Goal: Task Accomplishment & Management: Use online tool/utility

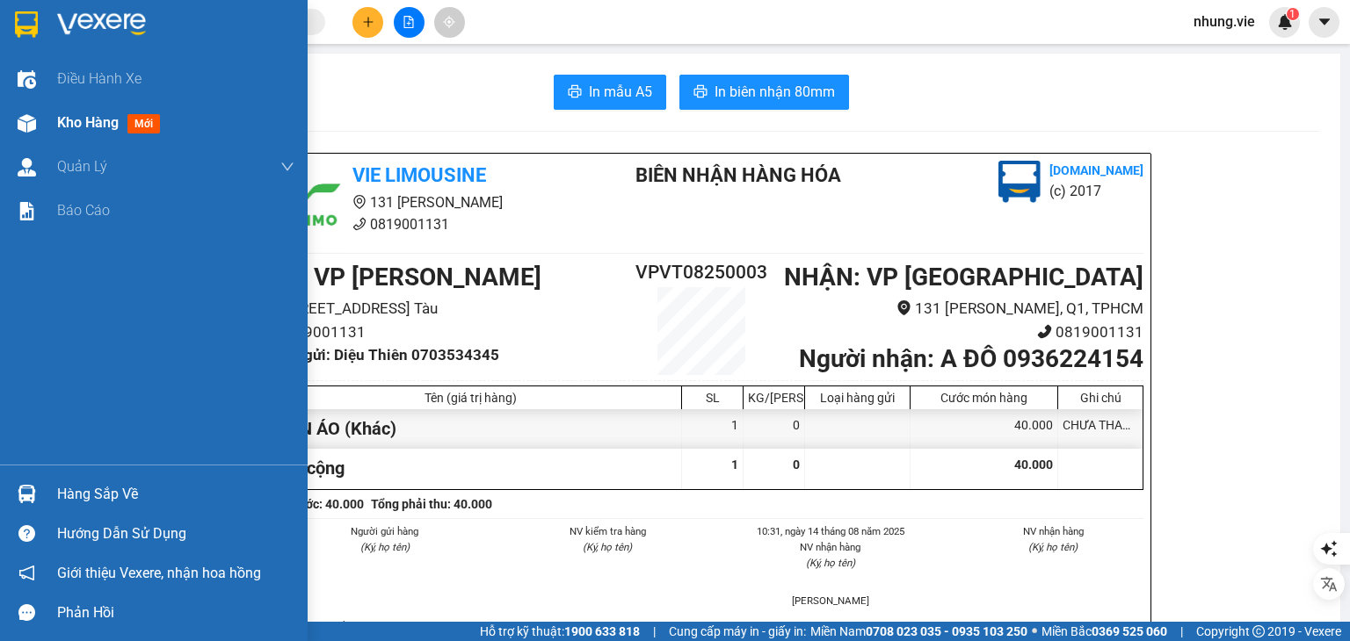
click at [74, 117] on span "Kho hàng" at bounding box center [88, 122] width 62 height 17
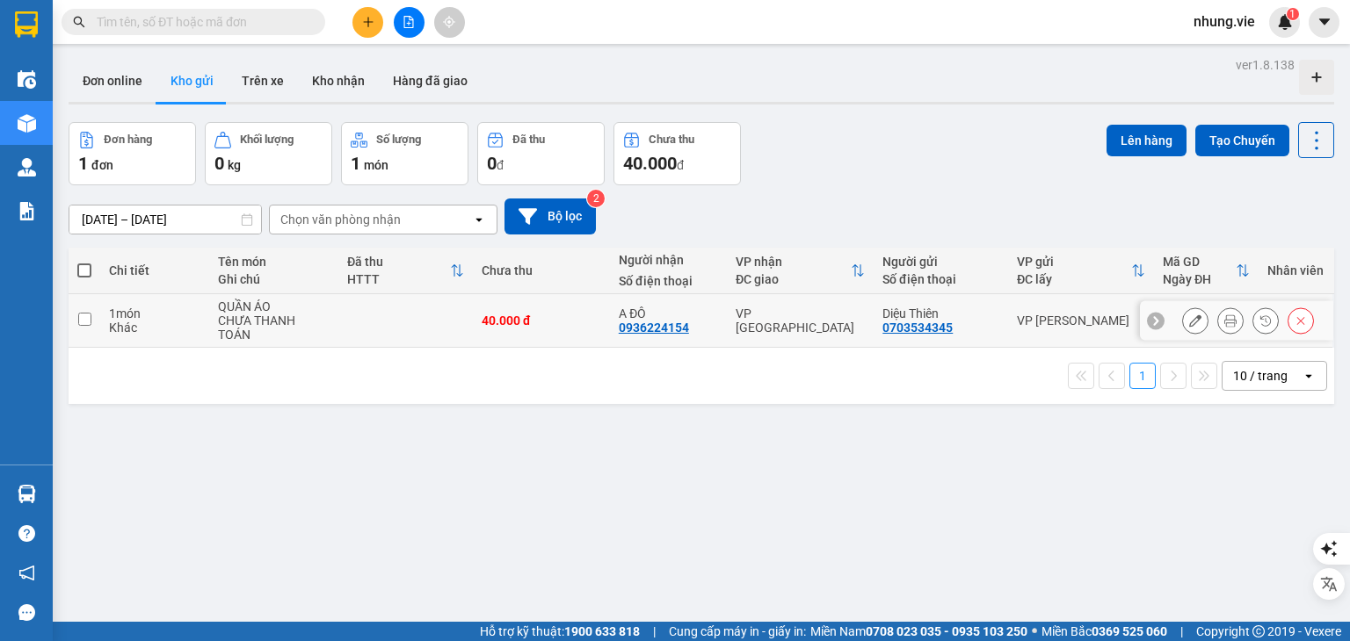
click at [82, 321] on input "checkbox" at bounding box center [84, 319] width 13 height 13
checkbox input "true"
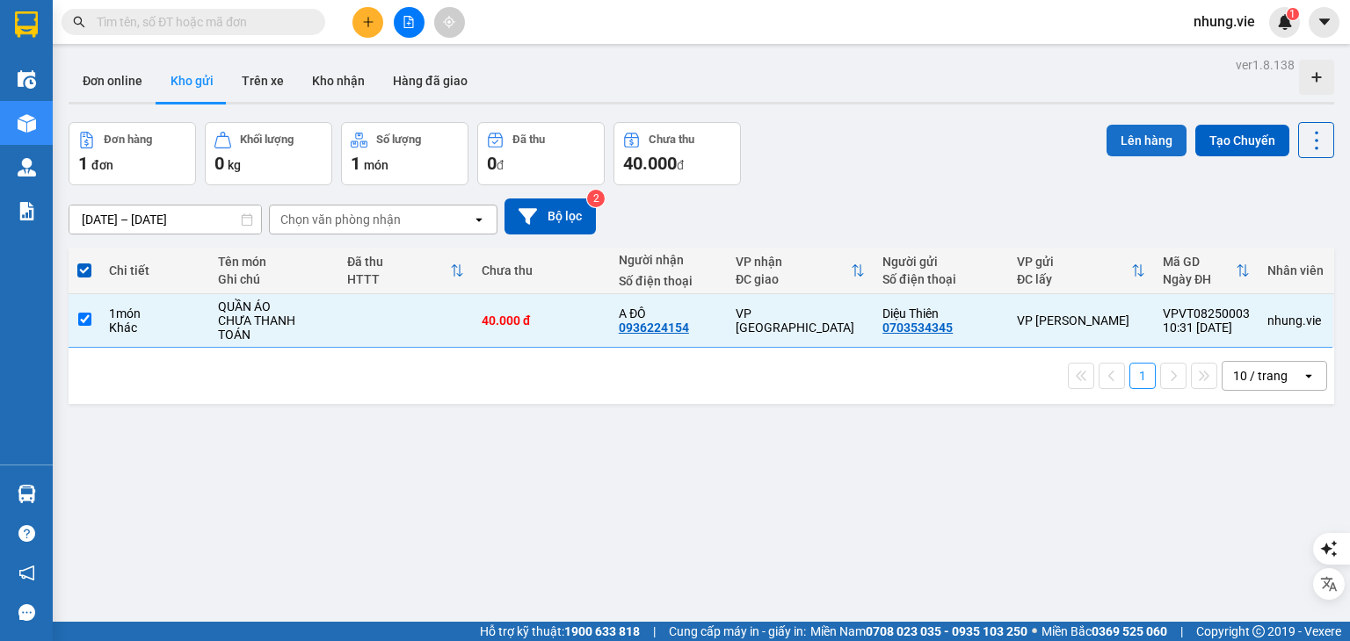
click at [1131, 139] on button "Lên hàng" at bounding box center [1146, 141] width 80 height 32
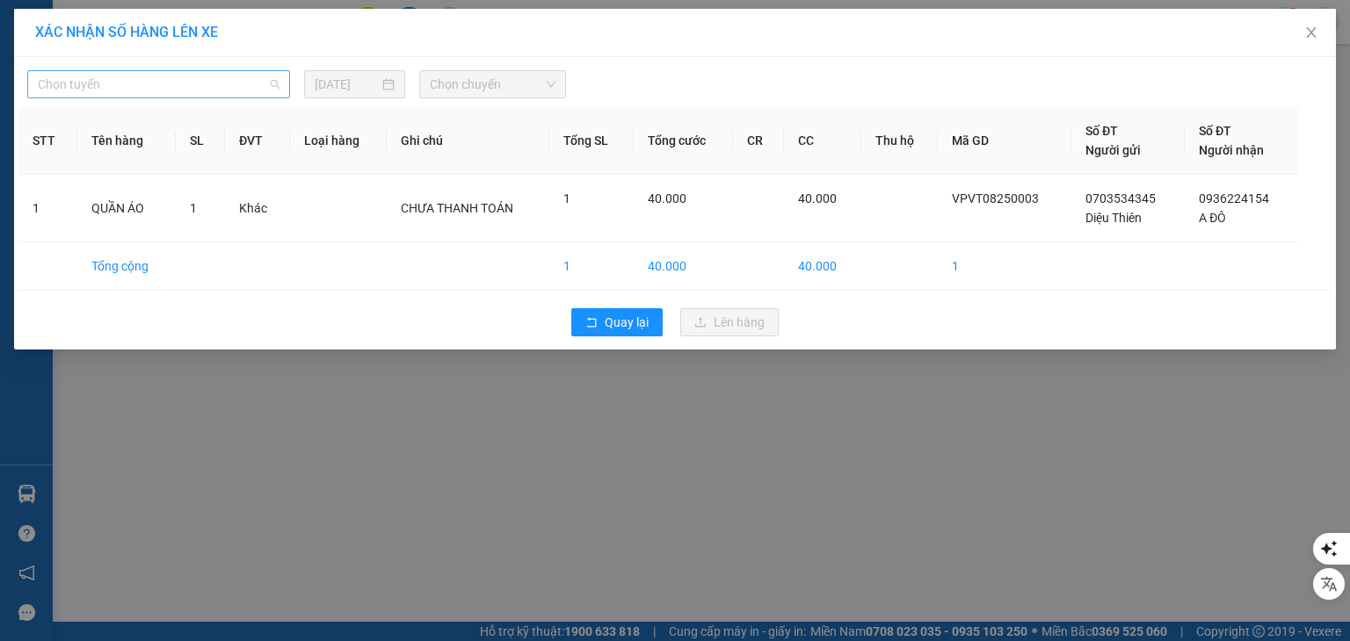
click at [146, 92] on span "Chọn tuyến" at bounding box center [159, 84] width 242 height 26
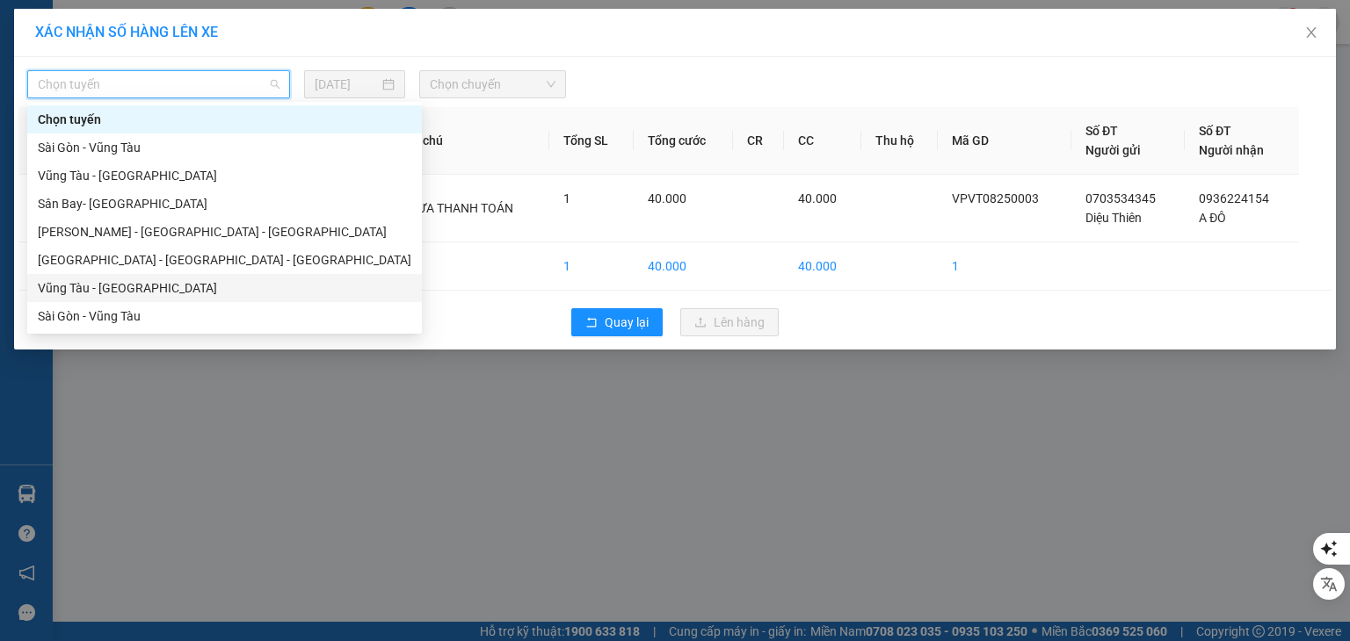
click at [112, 287] on div "Vũng Tàu - [GEOGRAPHIC_DATA]" at bounding box center [224, 288] width 373 height 19
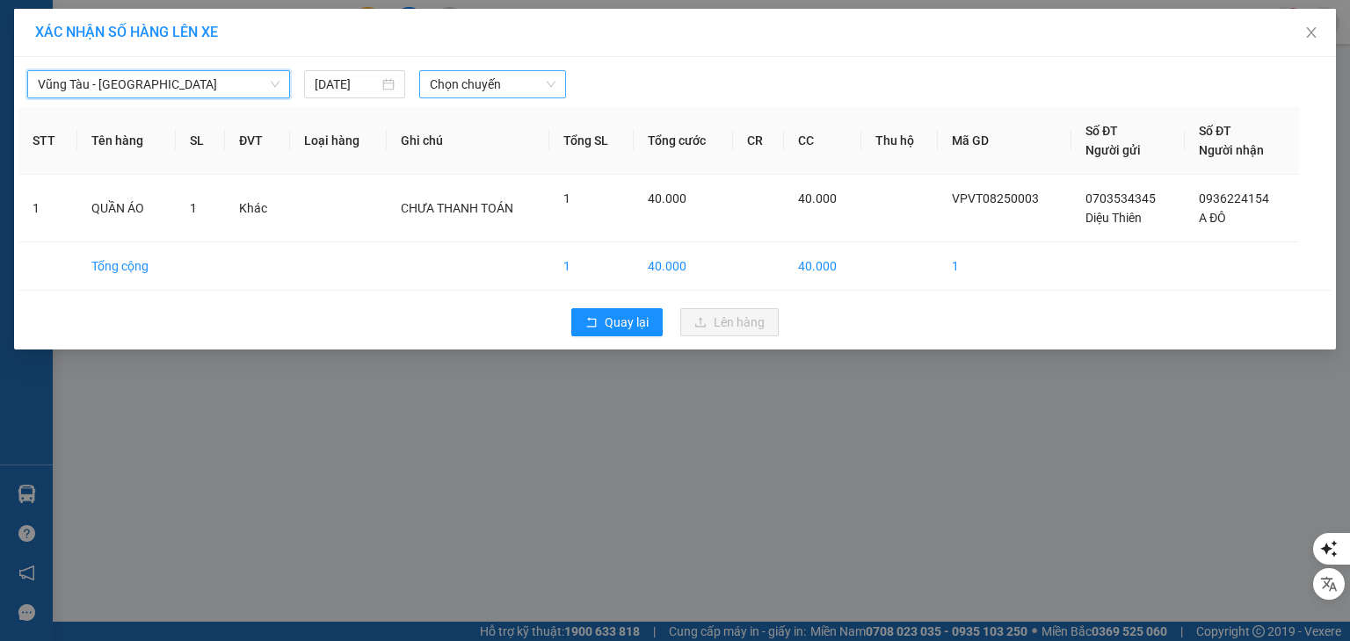
click at [489, 82] on span "Chọn chuyến" at bounding box center [493, 84] width 127 height 26
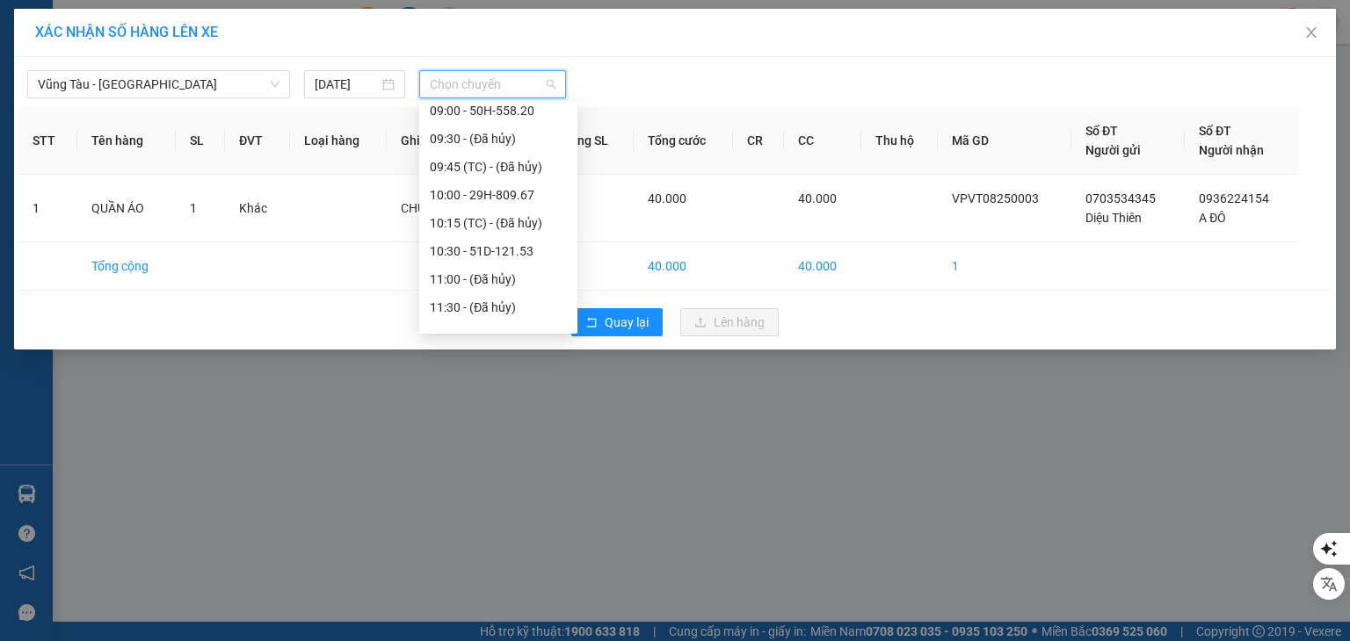
scroll to position [351, 0]
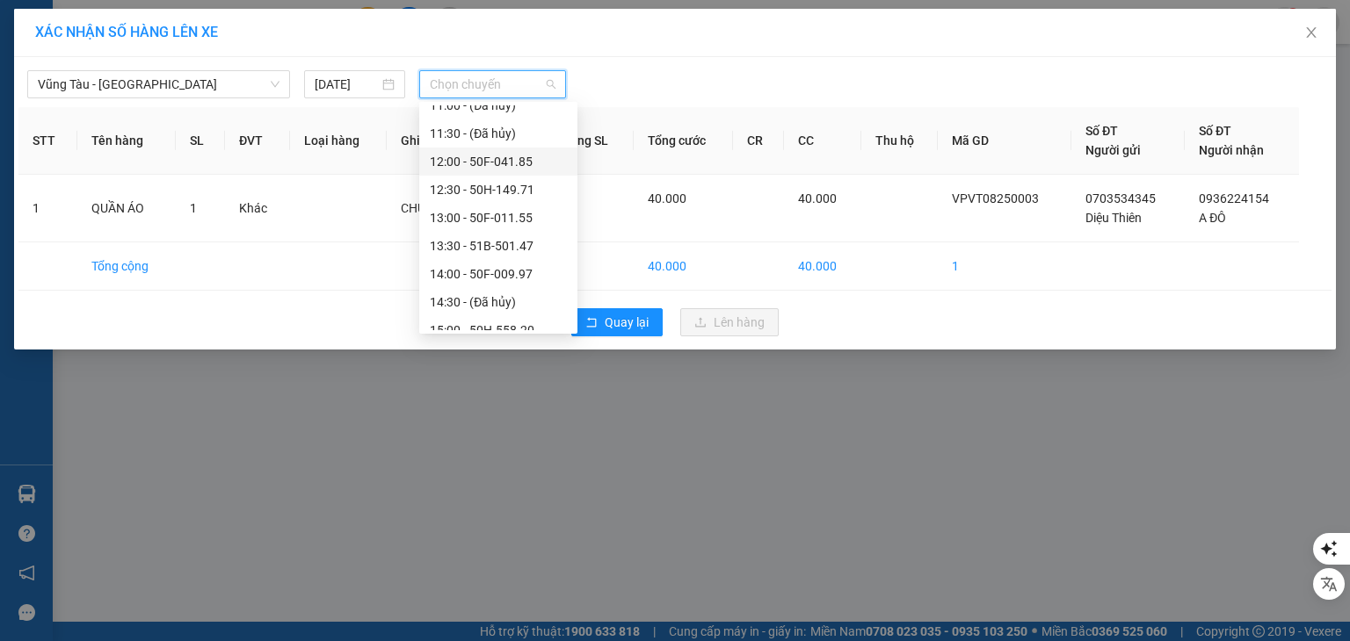
click at [511, 159] on div "12:00 - 50F-041.85" at bounding box center [498, 161] width 137 height 19
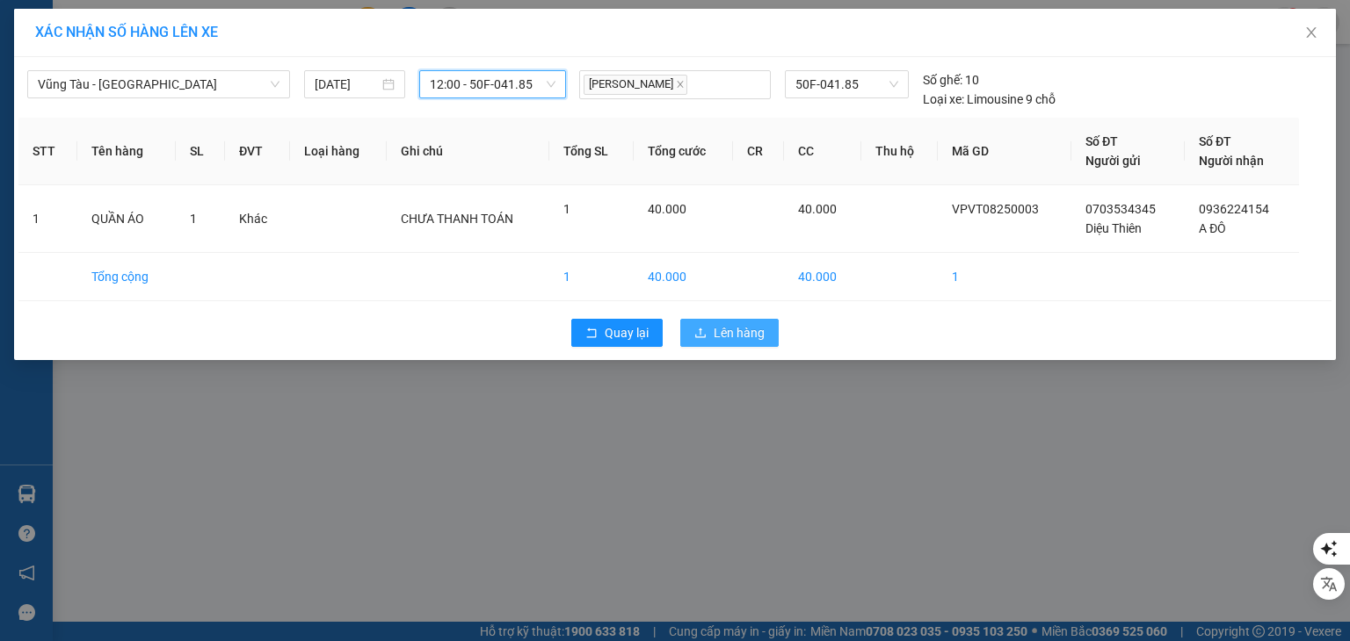
click at [724, 331] on span "Lên hàng" at bounding box center [739, 332] width 51 height 19
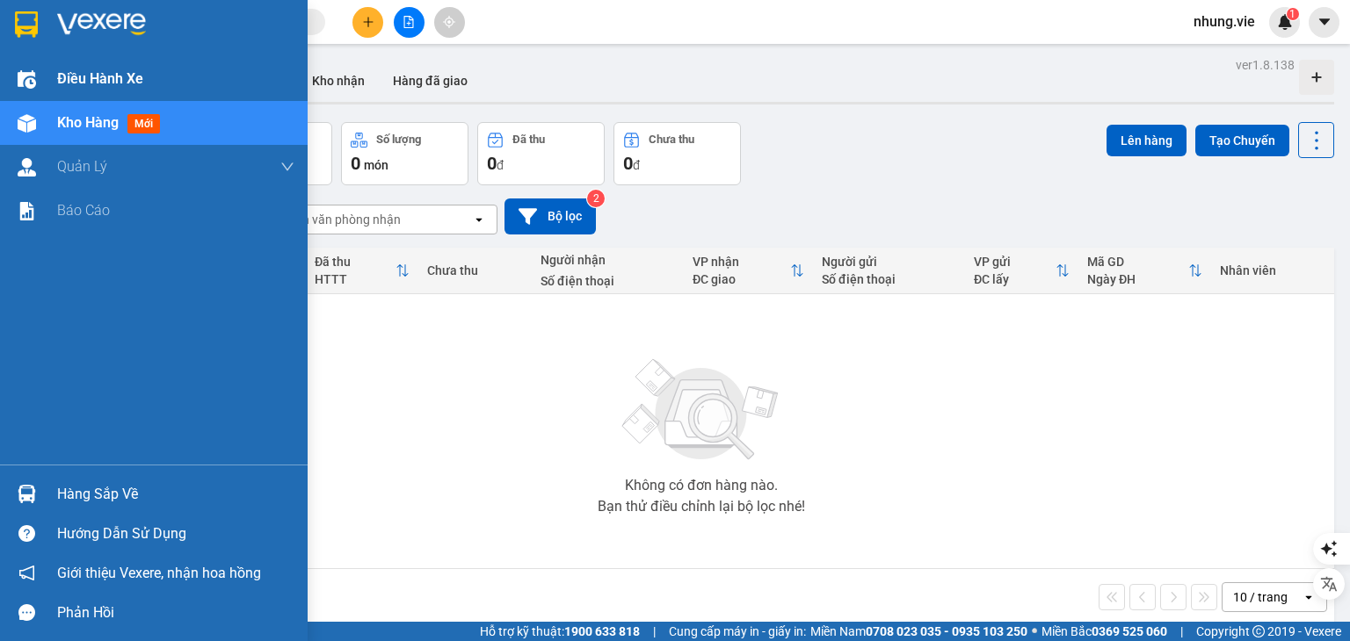
click at [93, 82] on span "Điều hành xe" at bounding box center [100, 79] width 86 height 22
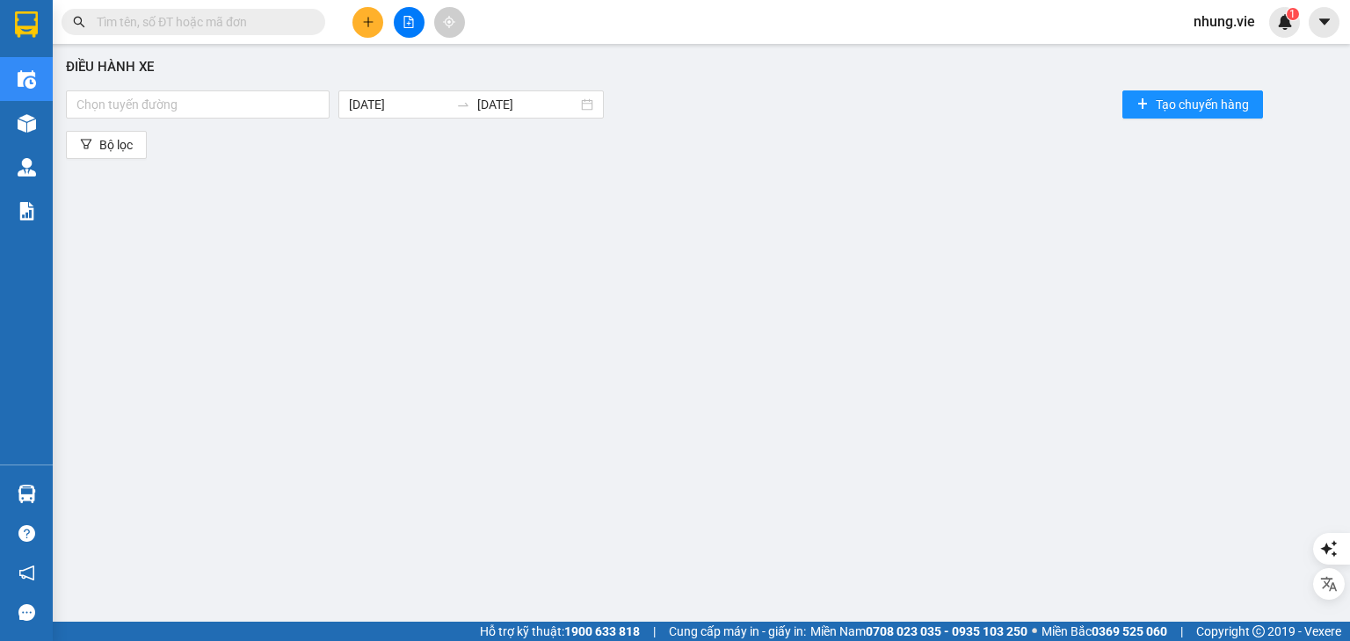
click at [359, 24] on button at bounding box center [367, 22] width 31 height 31
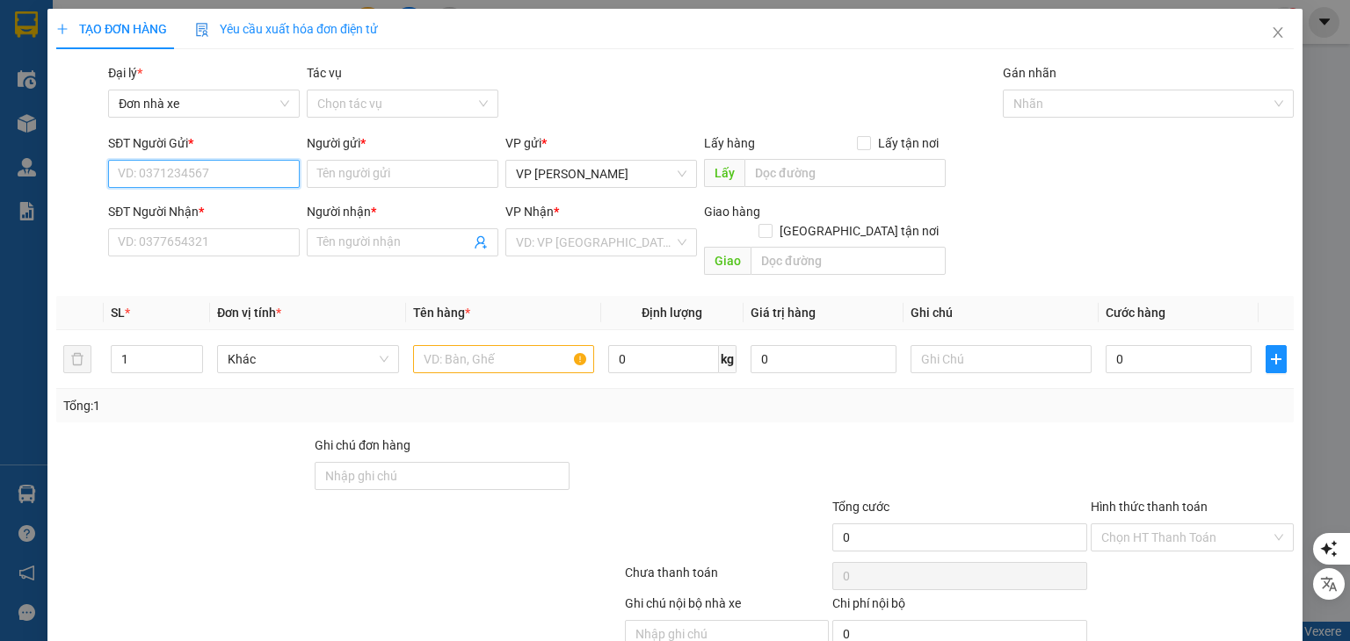
click at [193, 176] on input "SĐT Người Gửi *" at bounding box center [204, 174] width 192 height 28
type input "0703534345"
click at [242, 209] on div "0703534345 - [PERSON_NAME]" at bounding box center [203, 208] width 173 height 19
type input "Diệu Thiên"
type input "0936224154"
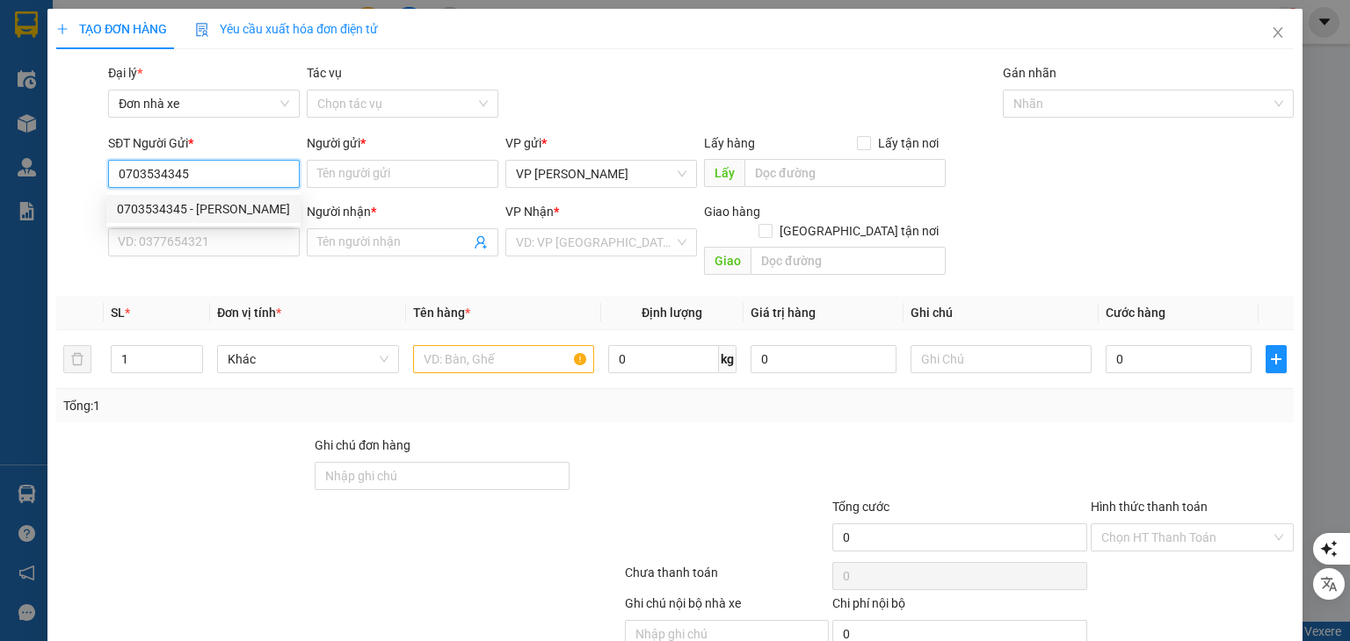
type input "A ĐÔ"
type input "SG THU TEIỀN"
type input "40.000"
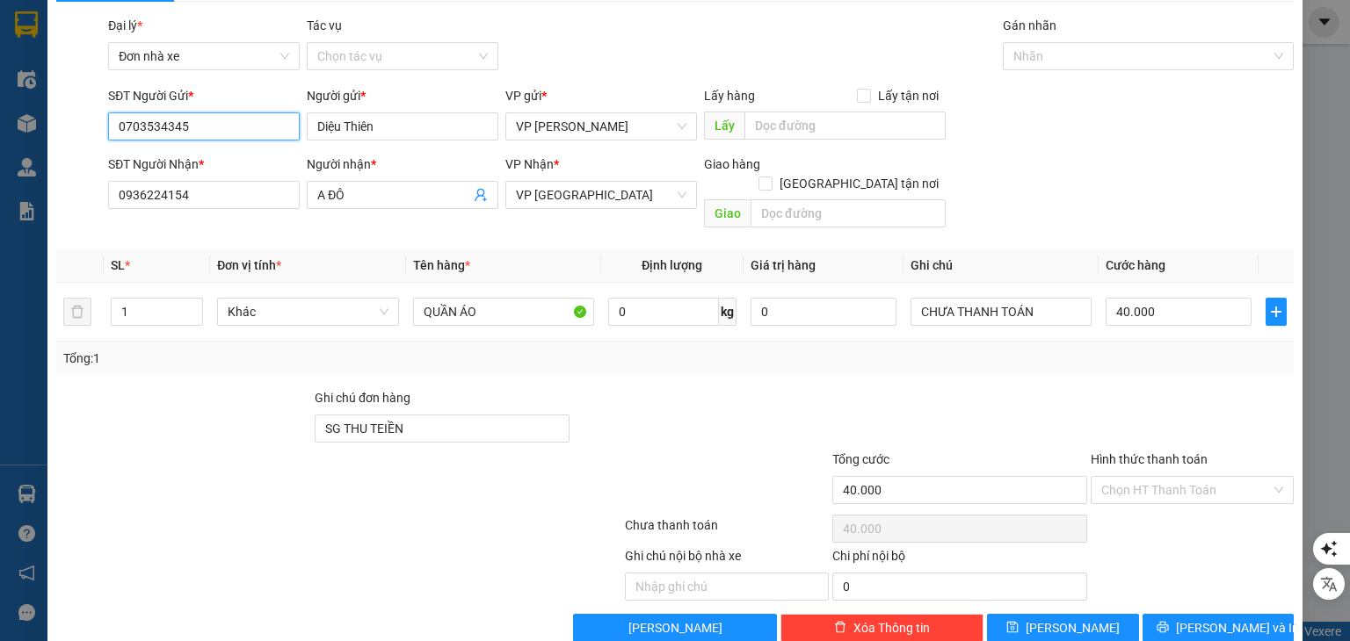
scroll to position [62, 0]
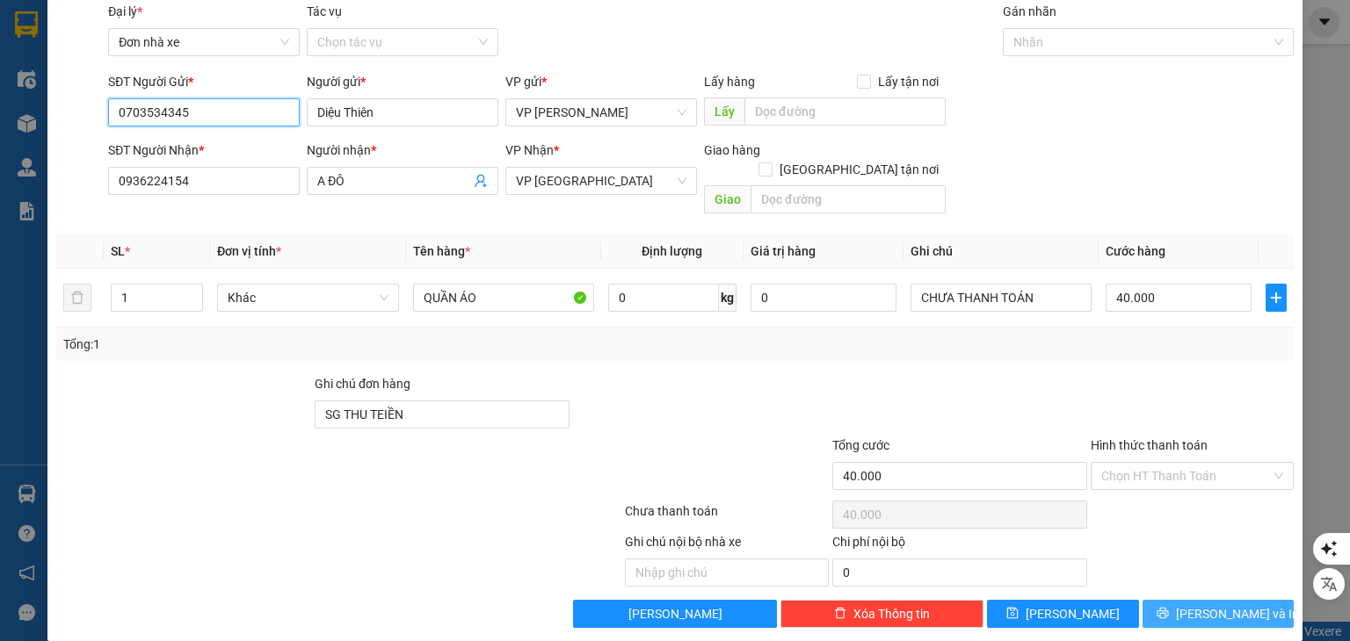
type input "0703534345"
click at [1169, 607] on icon "printer" at bounding box center [1162, 613] width 12 height 12
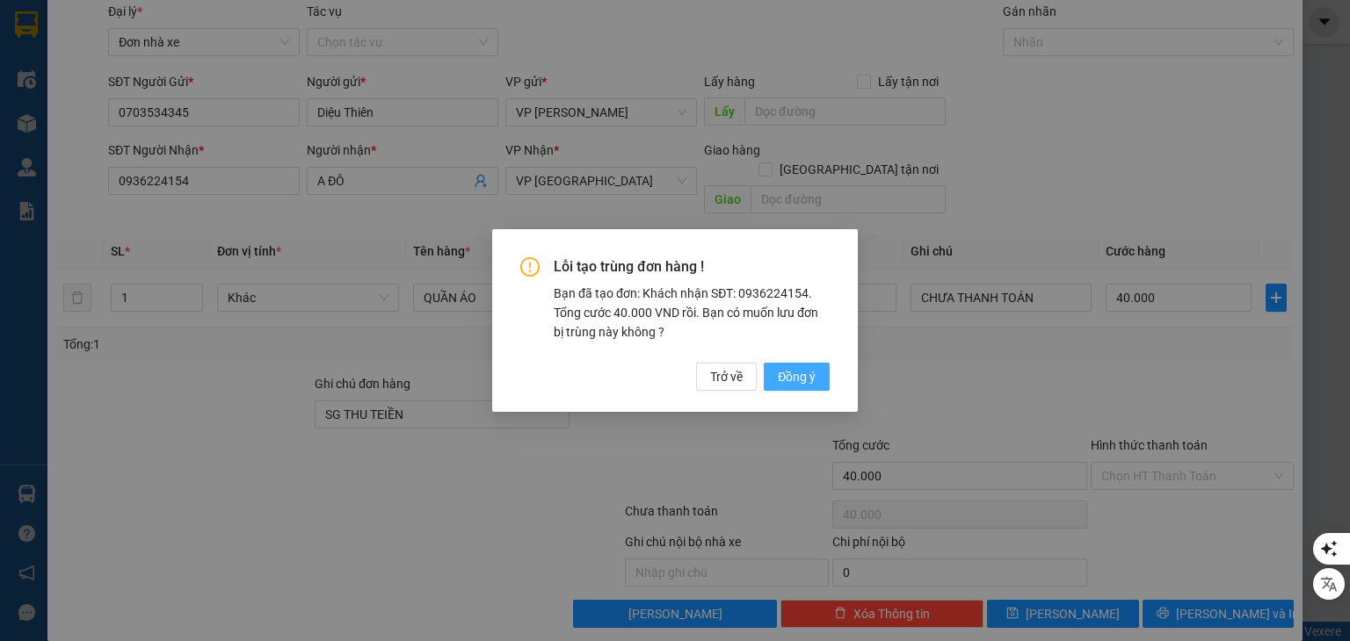
click at [805, 373] on span "Đồng ý" at bounding box center [797, 376] width 38 height 19
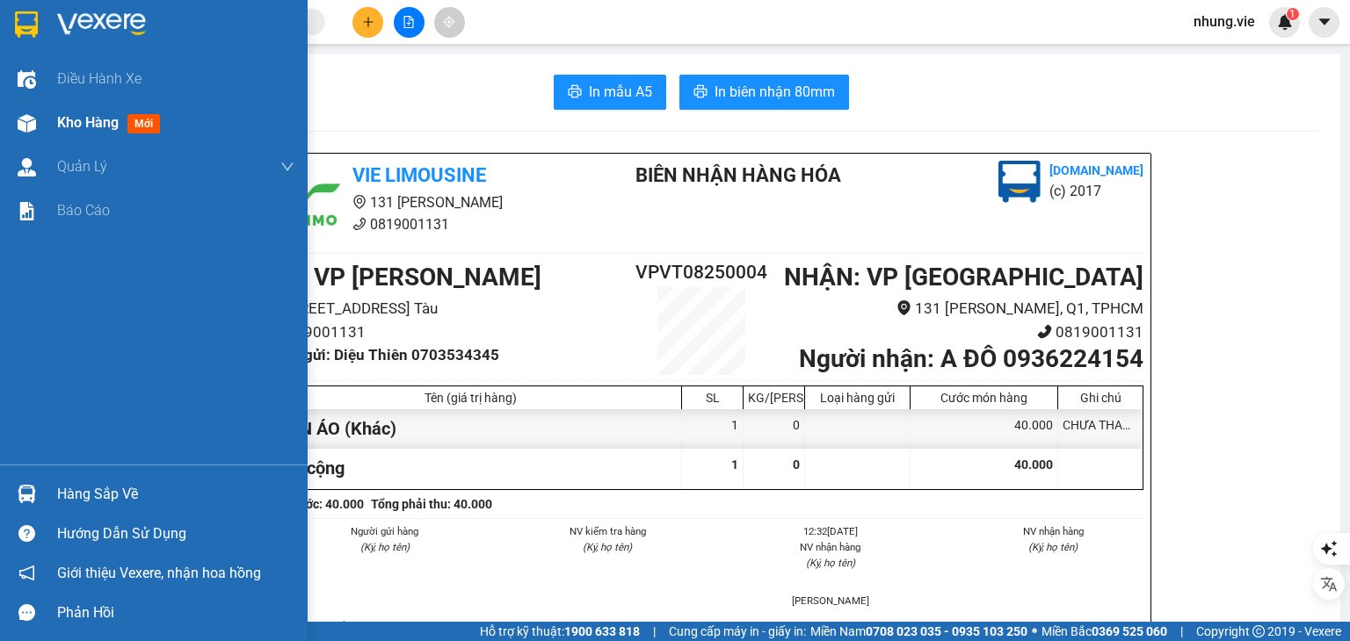
click at [87, 117] on span "Kho hàng" at bounding box center [88, 122] width 62 height 17
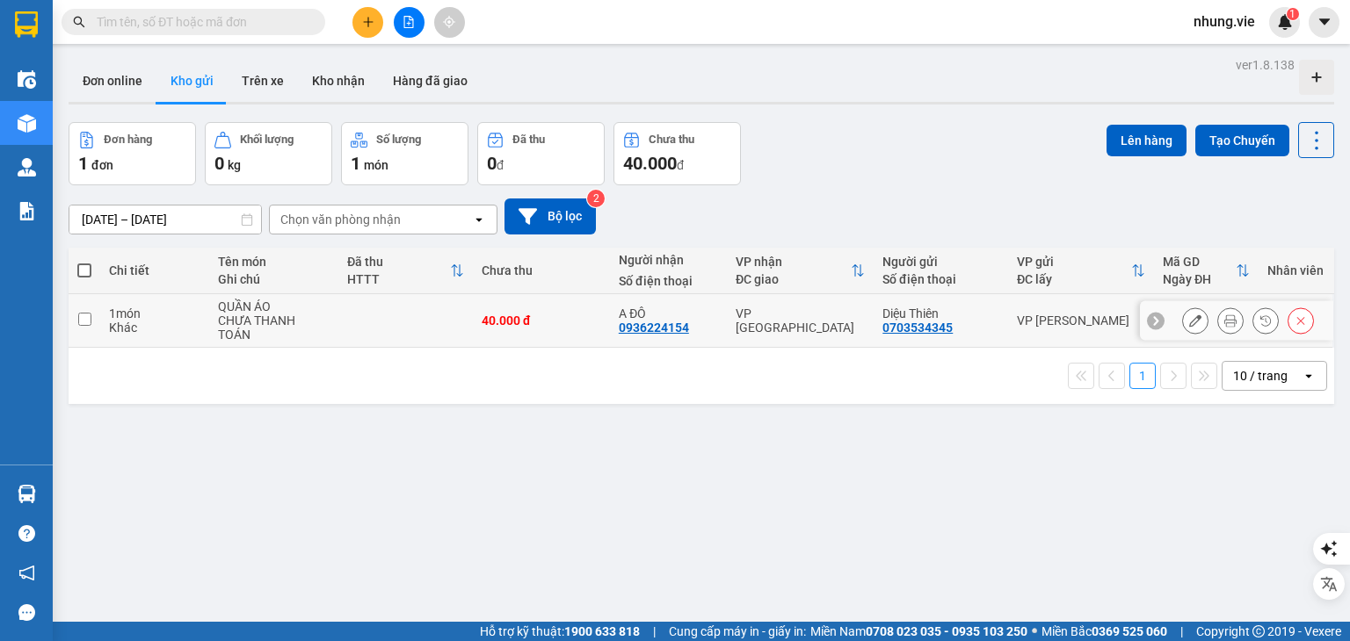
click at [88, 317] on input "checkbox" at bounding box center [84, 319] width 13 height 13
checkbox input "true"
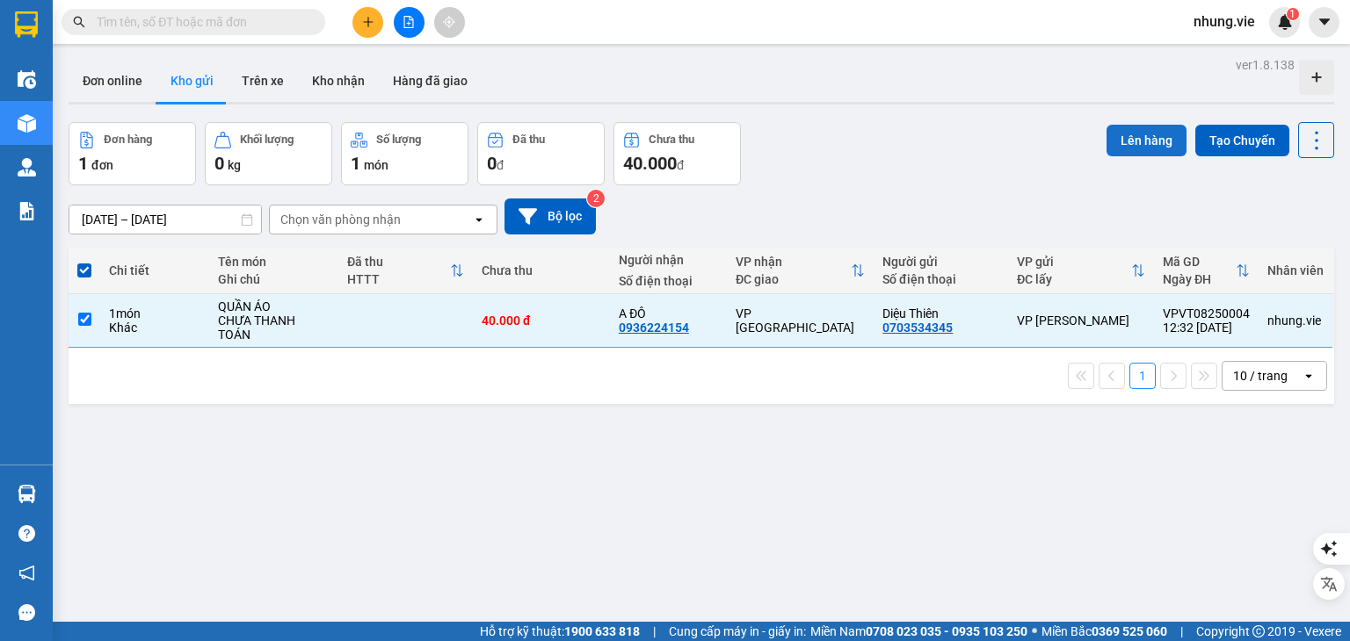
click at [1128, 141] on button "Lên hàng" at bounding box center [1146, 141] width 80 height 32
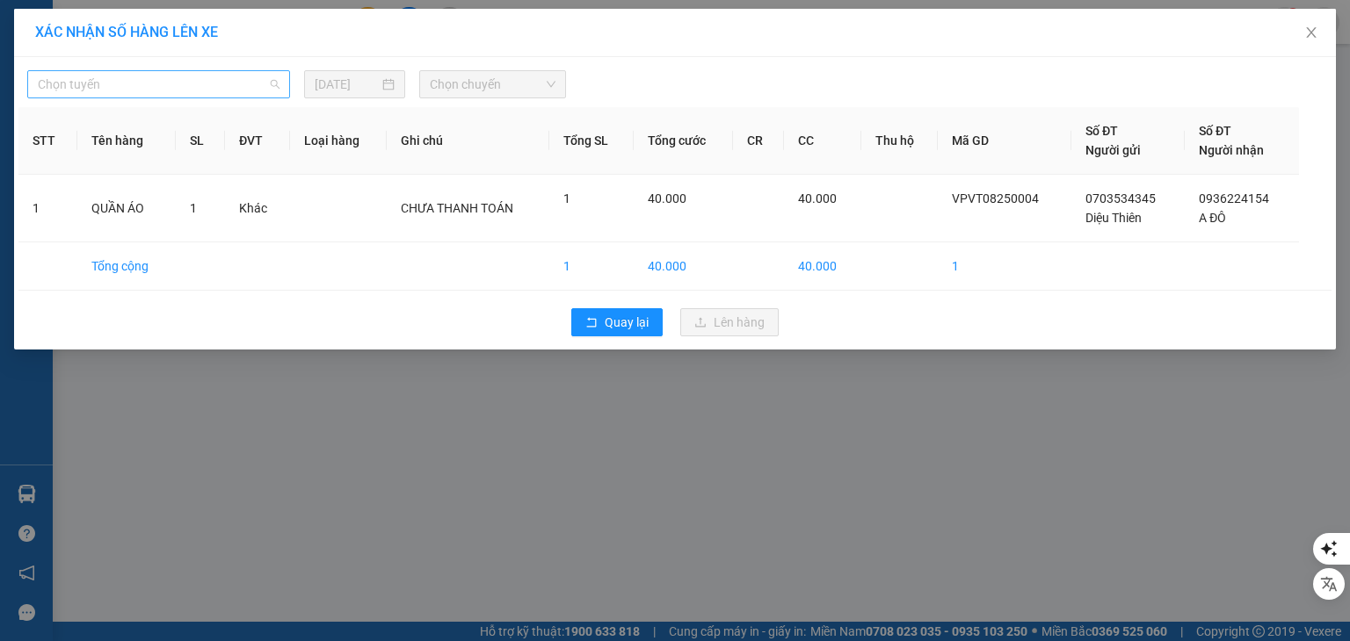
click at [224, 88] on span "Chọn tuyến" at bounding box center [159, 84] width 242 height 26
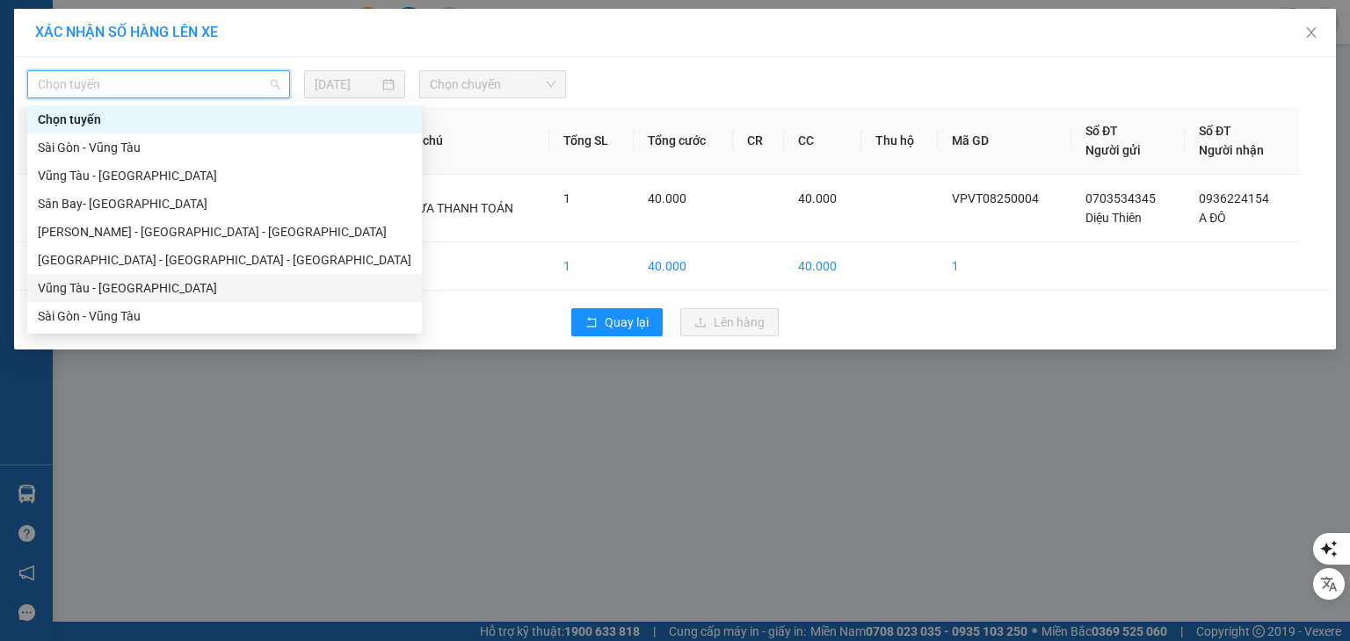
click at [135, 285] on div "Vũng Tàu - [GEOGRAPHIC_DATA]" at bounding box center [224, 288] width 373 height 19
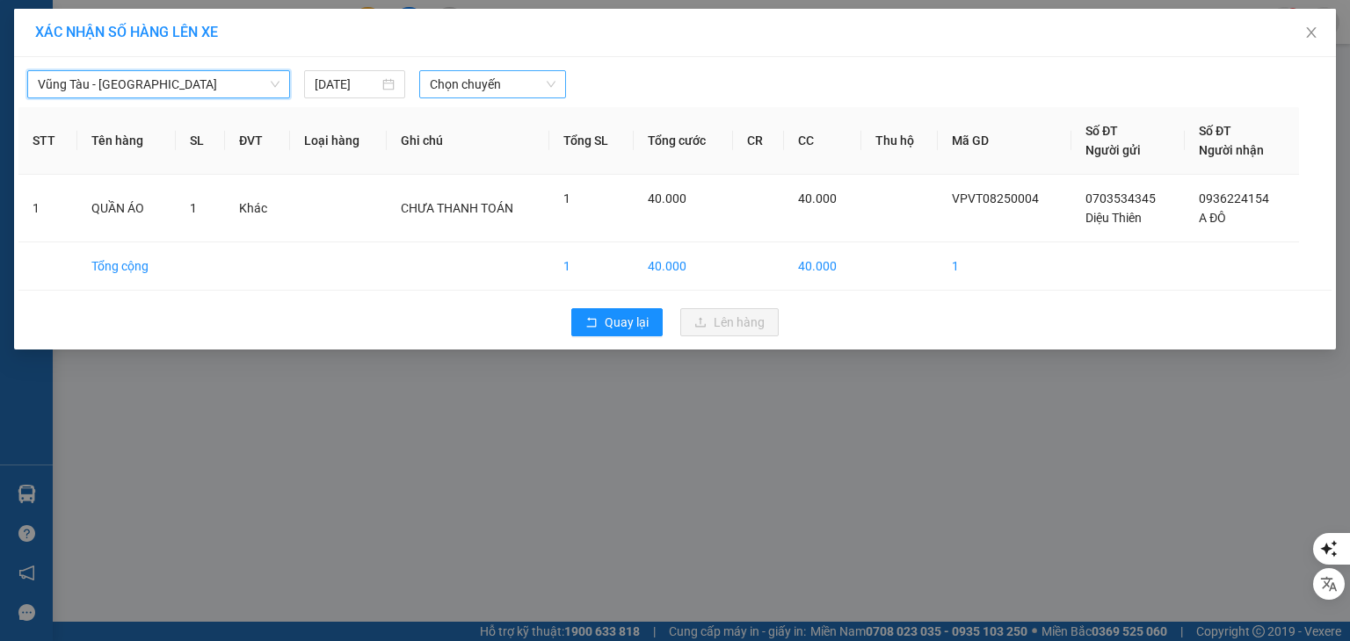
click at [448, 85] on span "Chọn chuyến" at bounding box center [493, 84] width 127 height 26
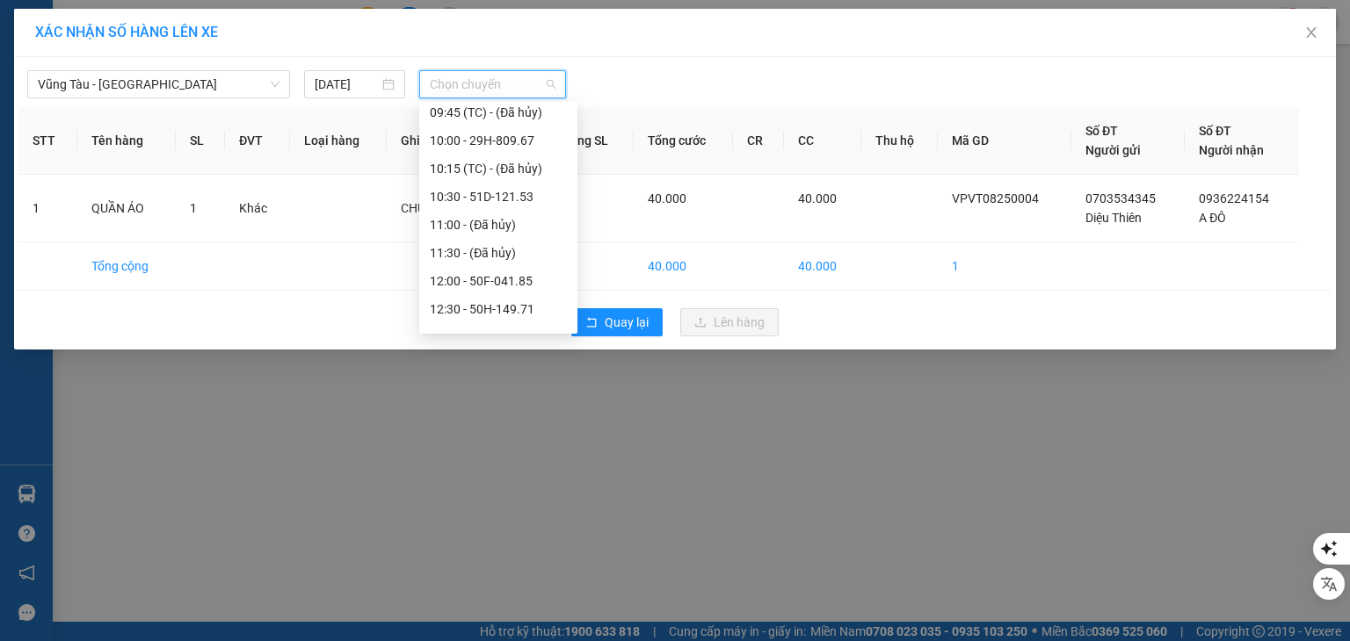
scroll to position [351, 0]
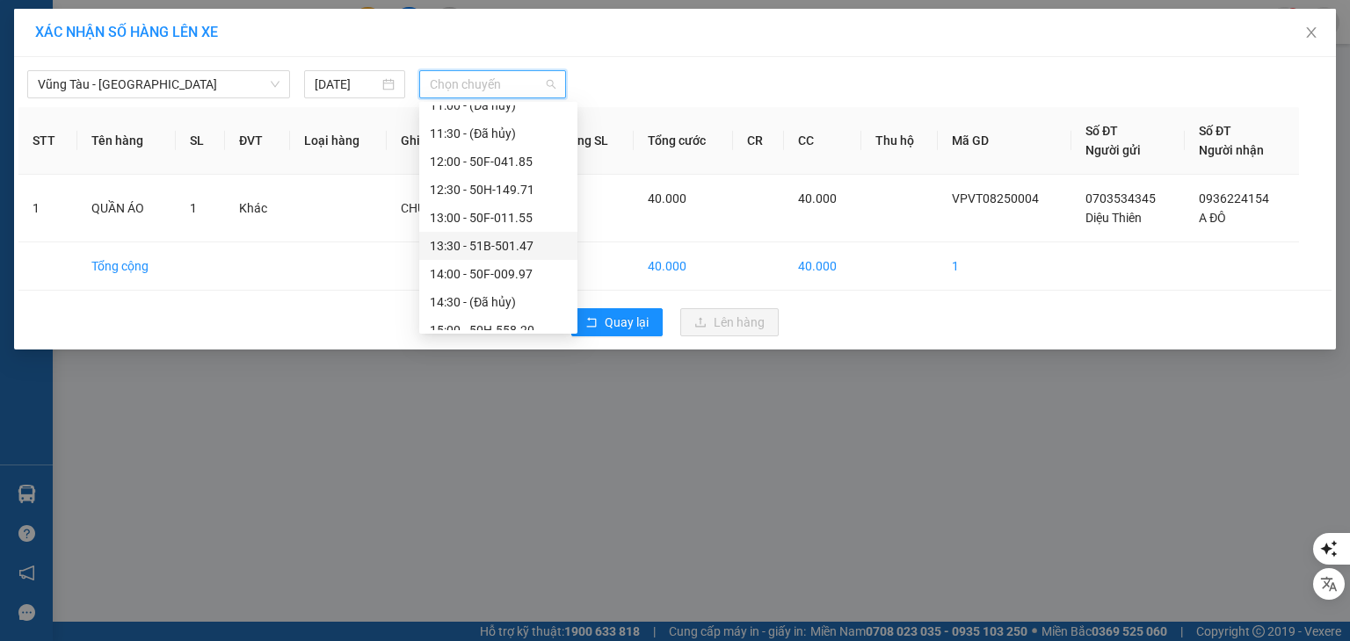
click at [497, 250] on div "13:30 - 51B-501.47" at bounding box center [498, 245] width 137 height 19
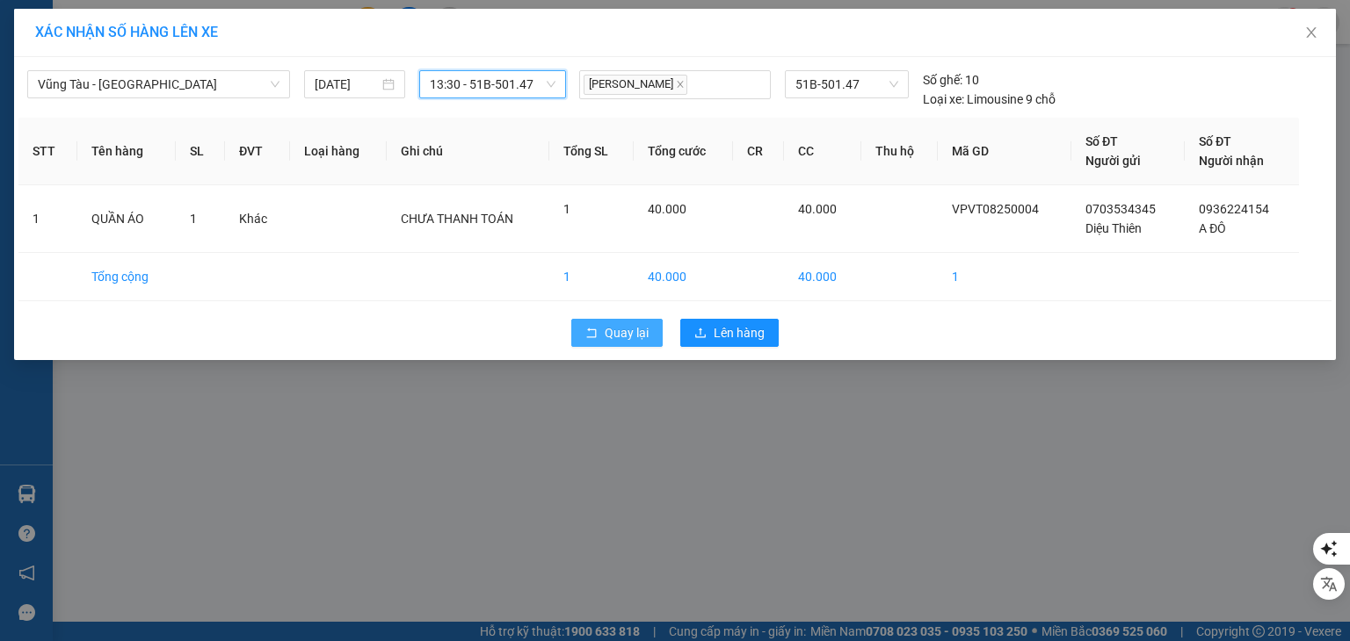
click at [636, 333] on span "Quay lại" at bounding box center [627, 332] width 44 height 19
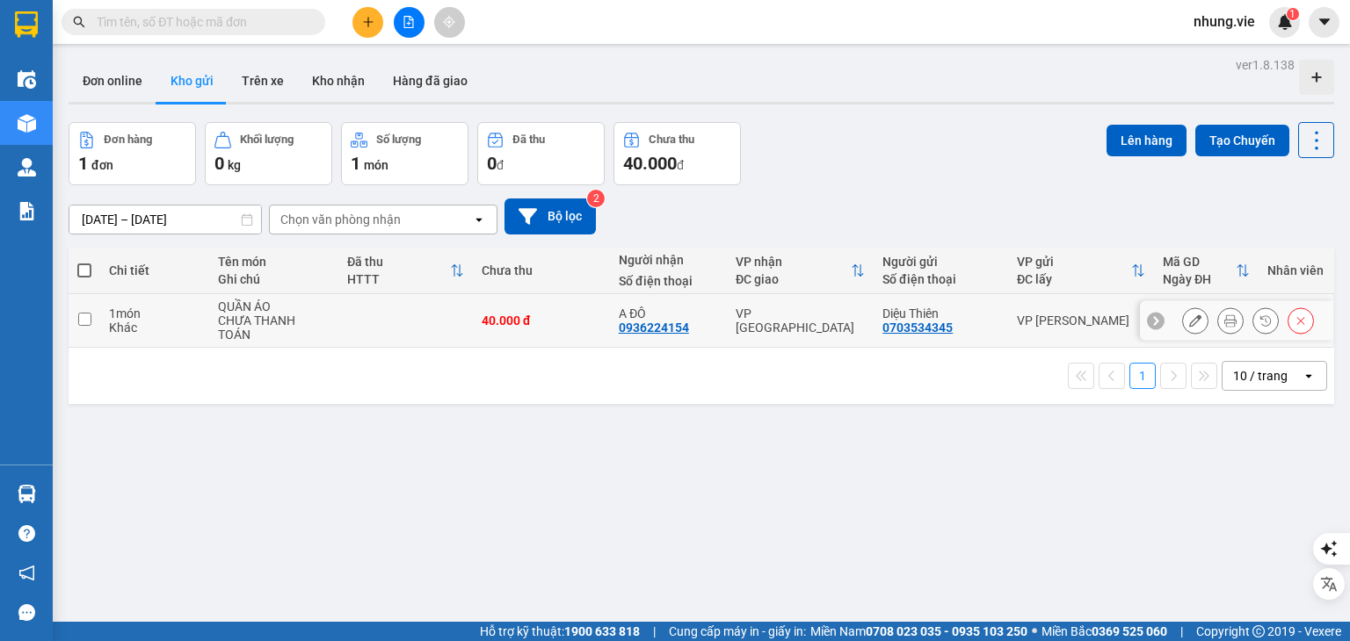
drag, startPoint x: 86, startPoint y: 315, endPoint x: 107, endPoint y: 308, distance: 22.5
click at [86, 315] on input "checkbox" at bounding box center [84, 319] width 13 height 13
checkbox input "true"
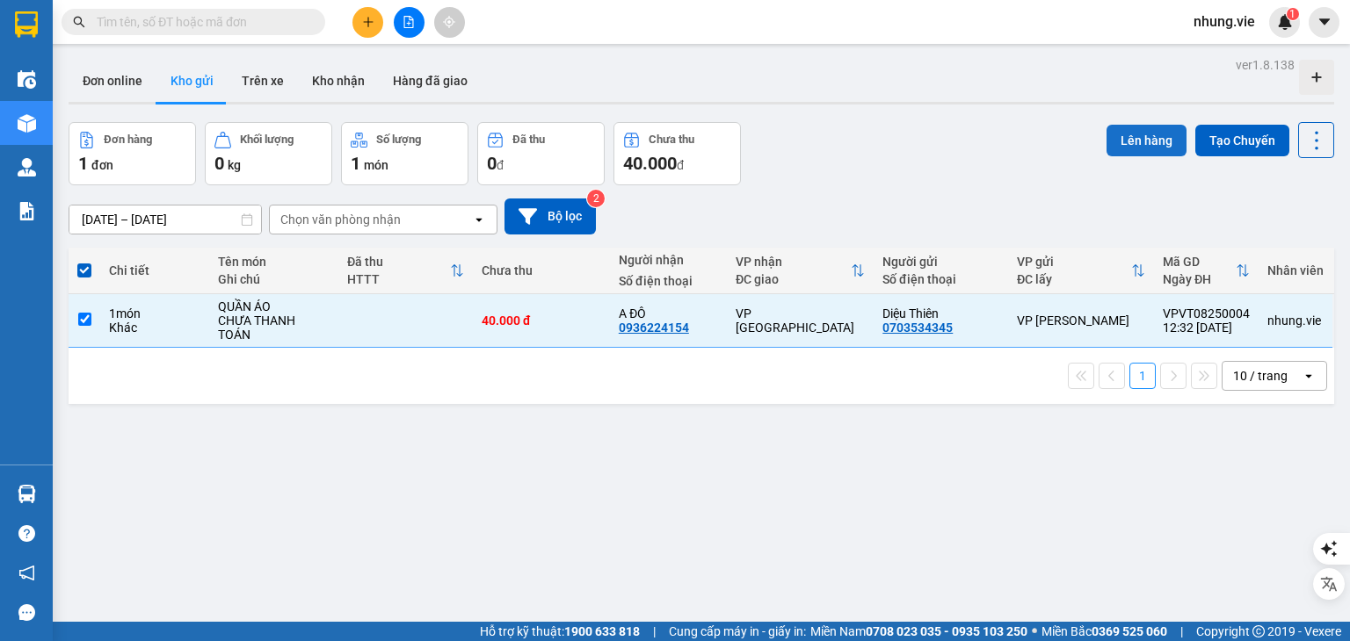
click at [1117, 136] on button "Lên hàng" at bounding box center [1146, 141] width 80 height 32
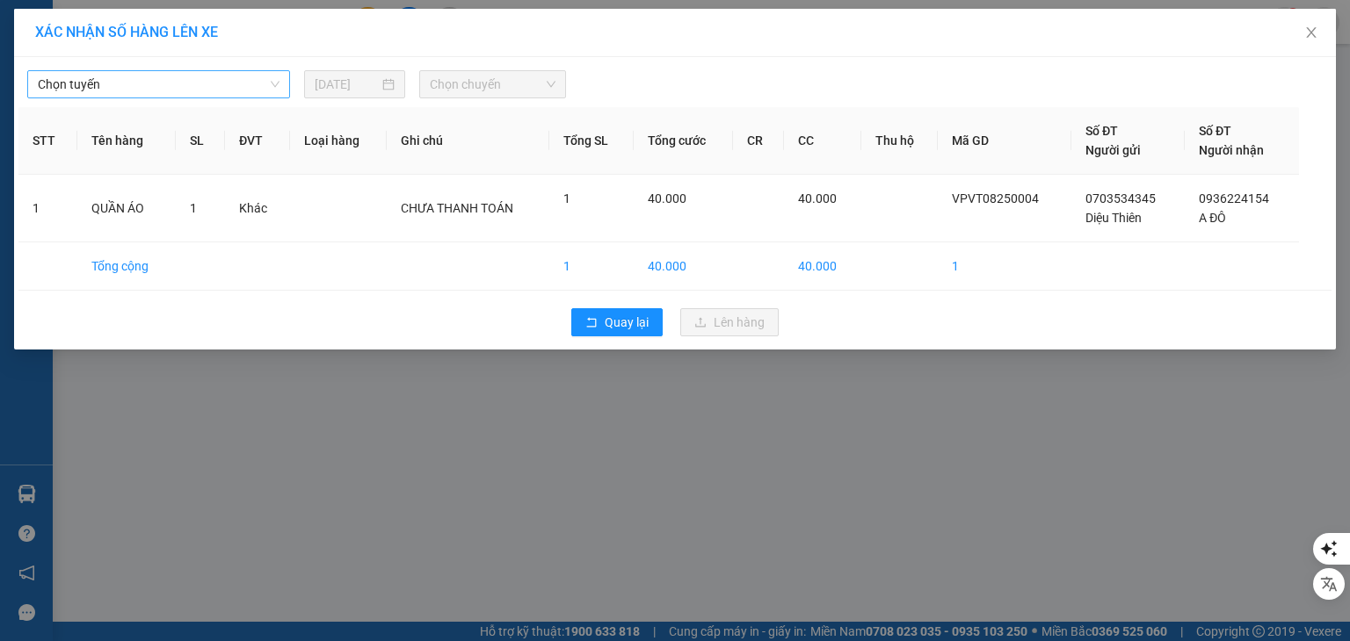
click at [212, 82] on span "Chọn tuyến" at bounding box center [159, 84] width 242 height 26
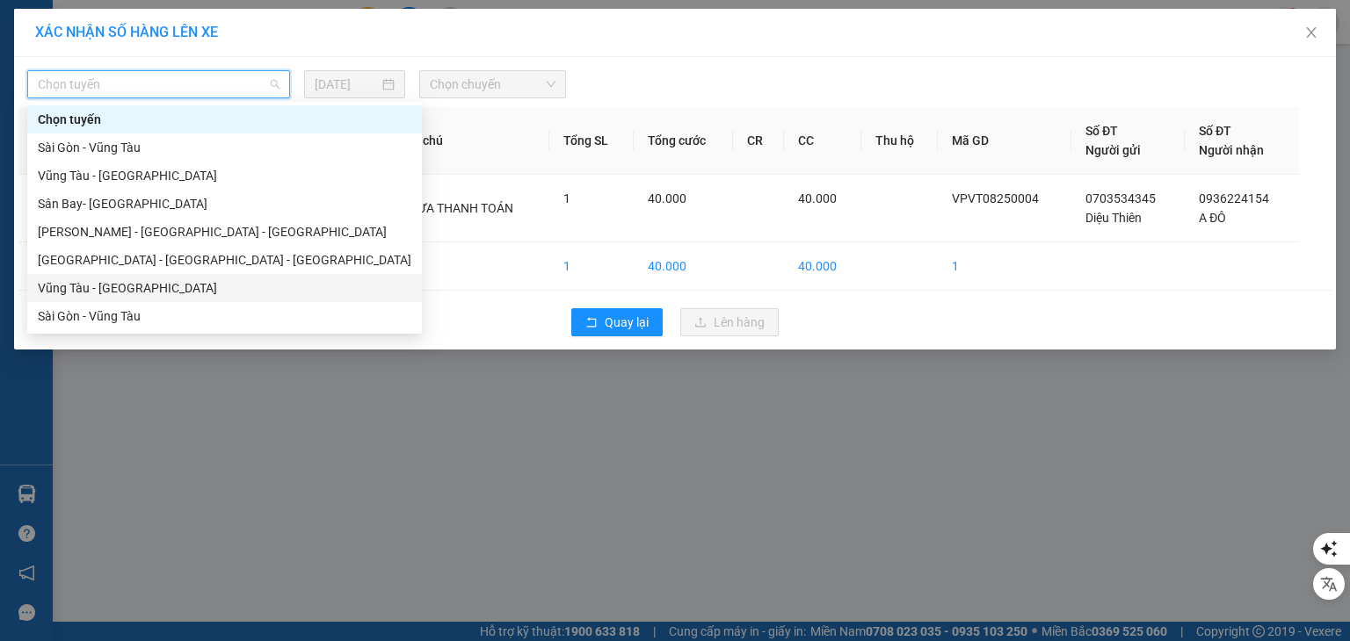
click at [135, 288] on div "Vũng Tàu - [GEOGRAPHIC_DATA]" at bounding box center [224, 288] width 373 height 19
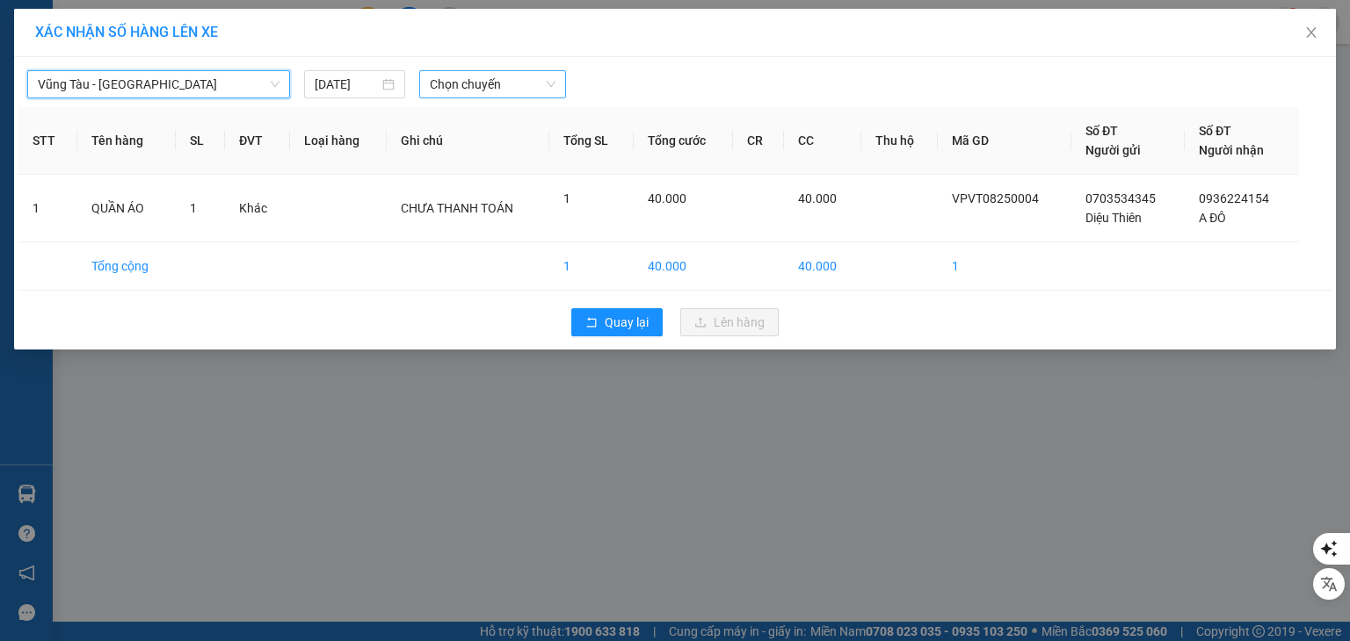
click at [463, 84] on span "Chọn chuyến" at bounding box center [493, 84] width 127 height 26
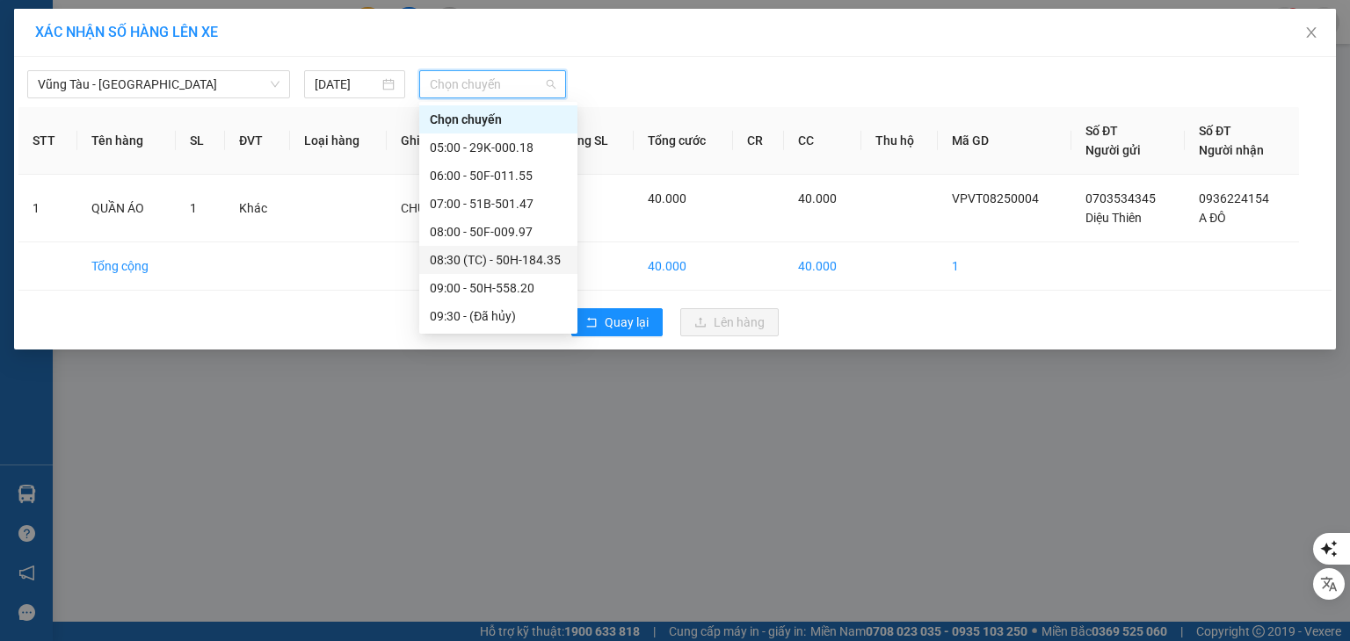
scroll to position [351, 0]
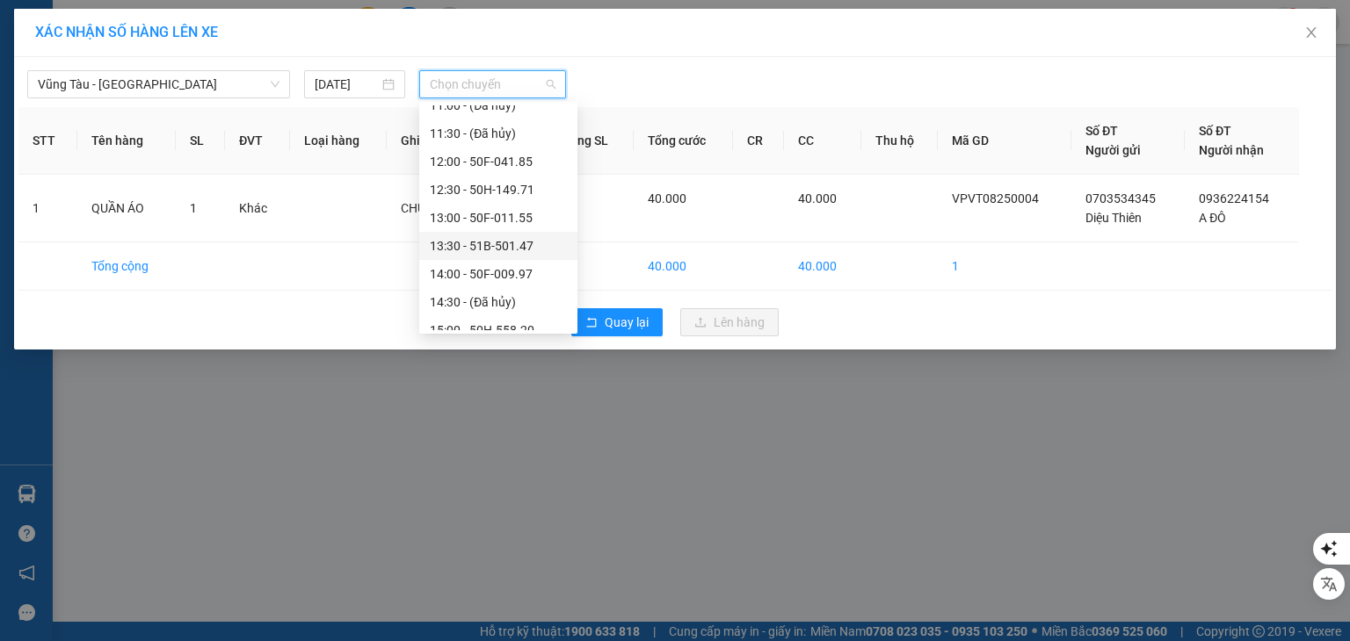
click at [490, 249] on div "13:30 - 51B-501.47" at bounding box center [498, 245] width 137 height 19
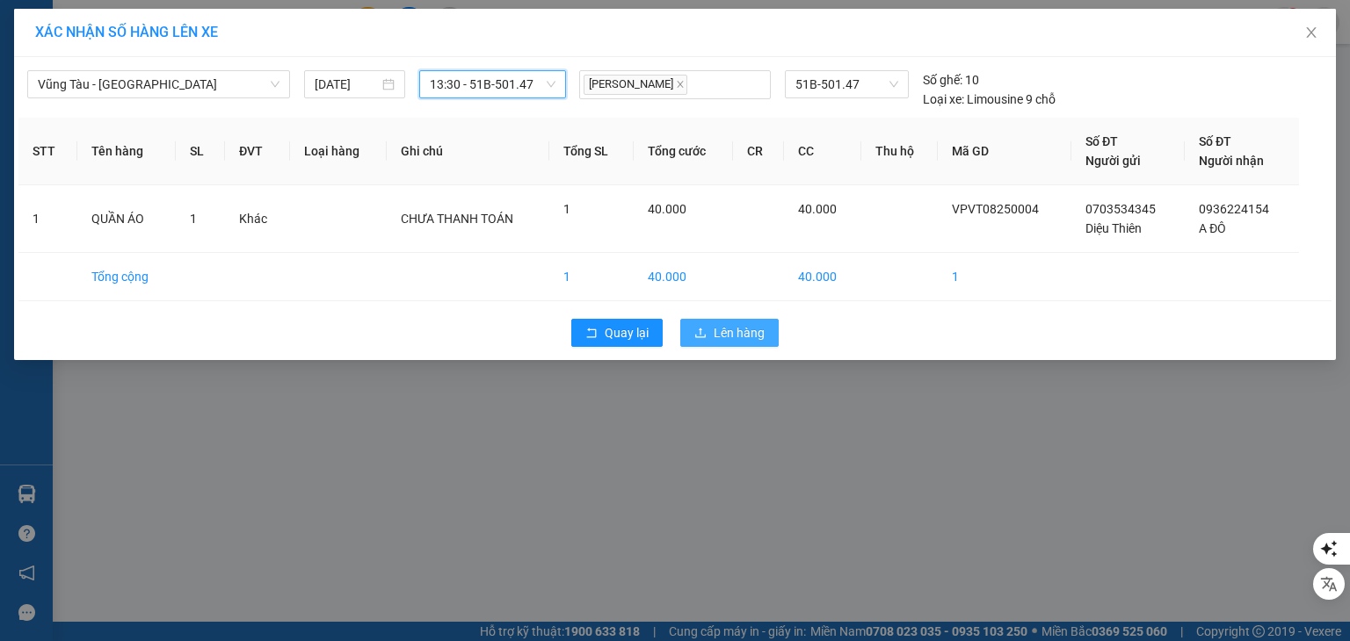
click at [715, 325] on span "Lên hàng" at bounding box center [739, 332] width 51 height 19
